Goal: Check status: Check status

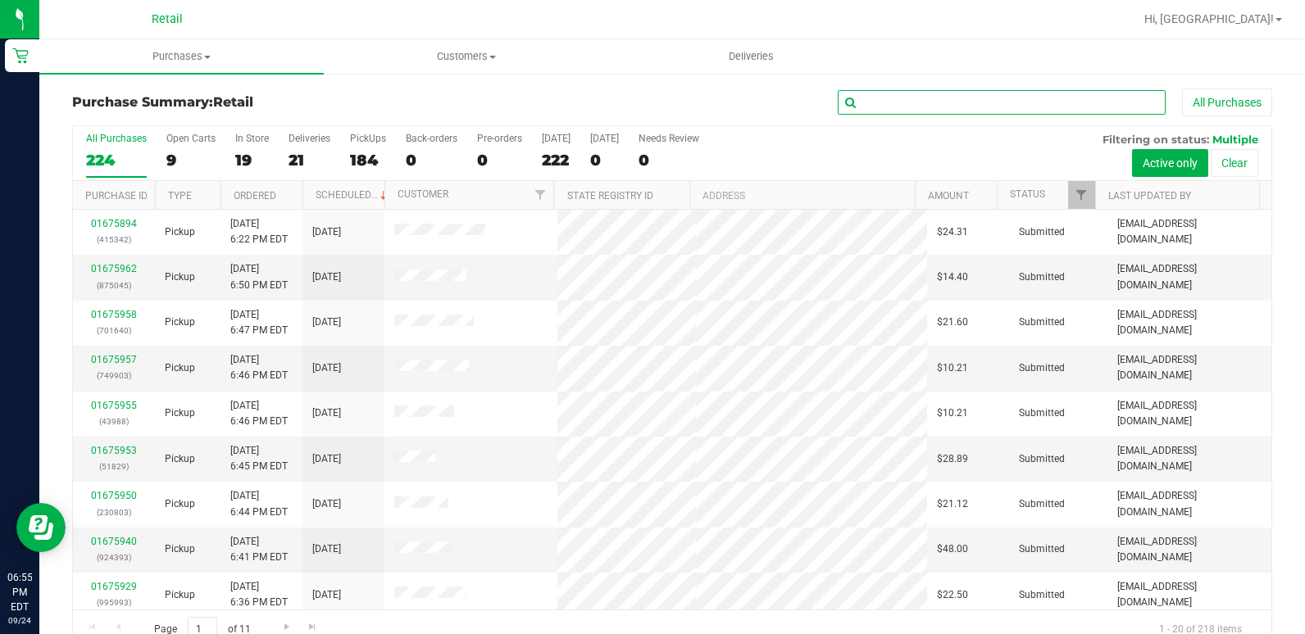
click at [986, 92] on input "text" at bounding box center [1002, 102] width 328 height 25
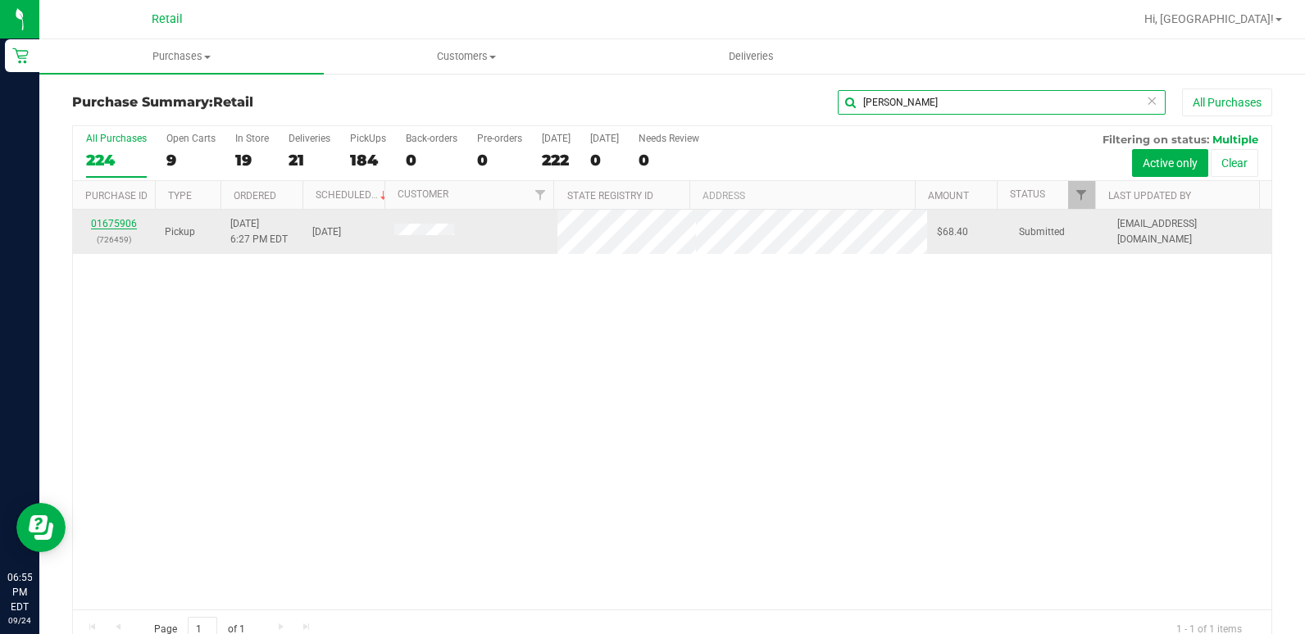
type input "[PERSON_NAME]"
click at [108, 220] on link "01675906" at bounding box center [114, 223] width 46 height 11
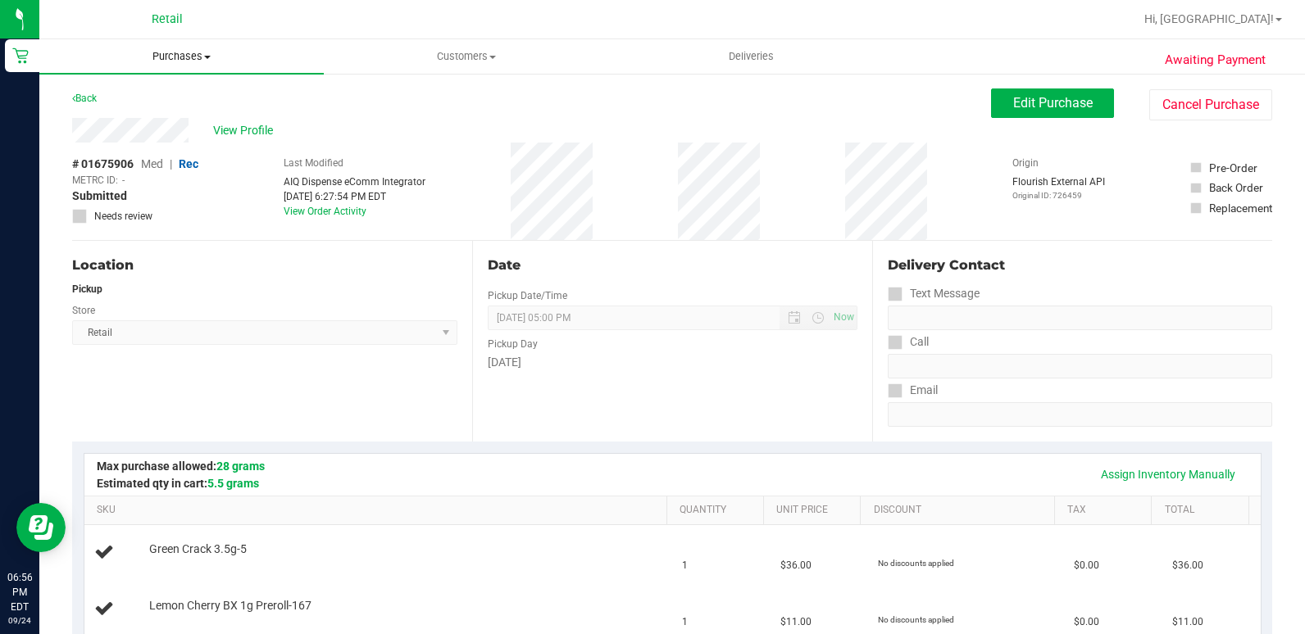
drag, startPoint x: 244, startPoint y: 55, endPoint x: 267, endPoint y: 52, distance: 23.1
click at [247, 55] on span "Purchases" at bounding box center [181, 56] width 284 height 15
click at [163, 30] on div "Retail" at bounding box center [167, 19] width 239 height 25
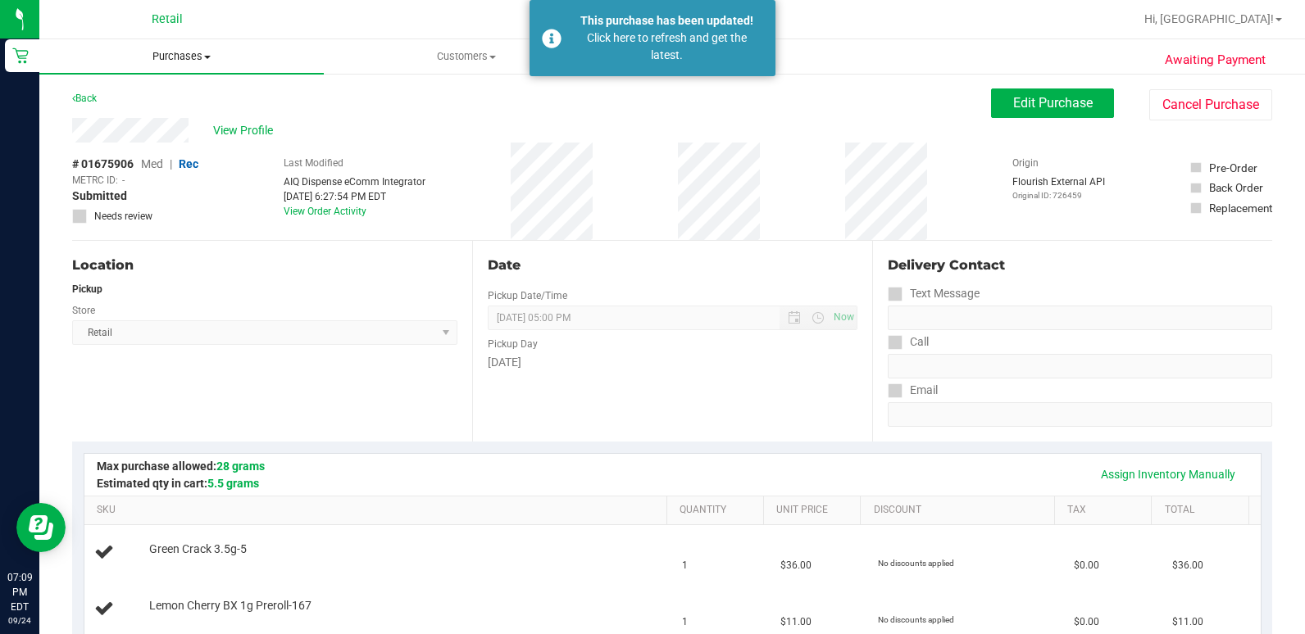
click at [175, 48] on uib-tab-heading "Purchases Summary of purchases Fulfillment All purchases" at bounding box center [181, 56] width 284 height 34
click at [179, 129] on li "All purchases" at bounding box center [181, 139] width 284 height 20
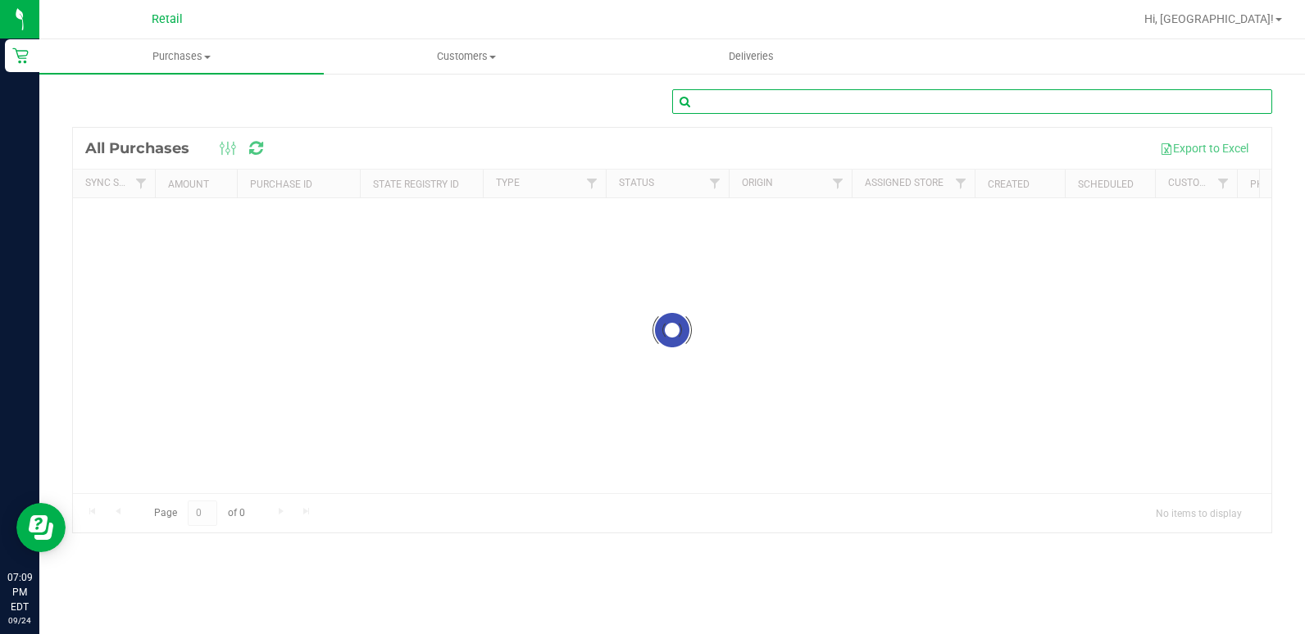
click at [748, 91] on input "text" at bounding box center [972, 101] width 600 height 25
